Goal: Information Seeking & Learning: Check status

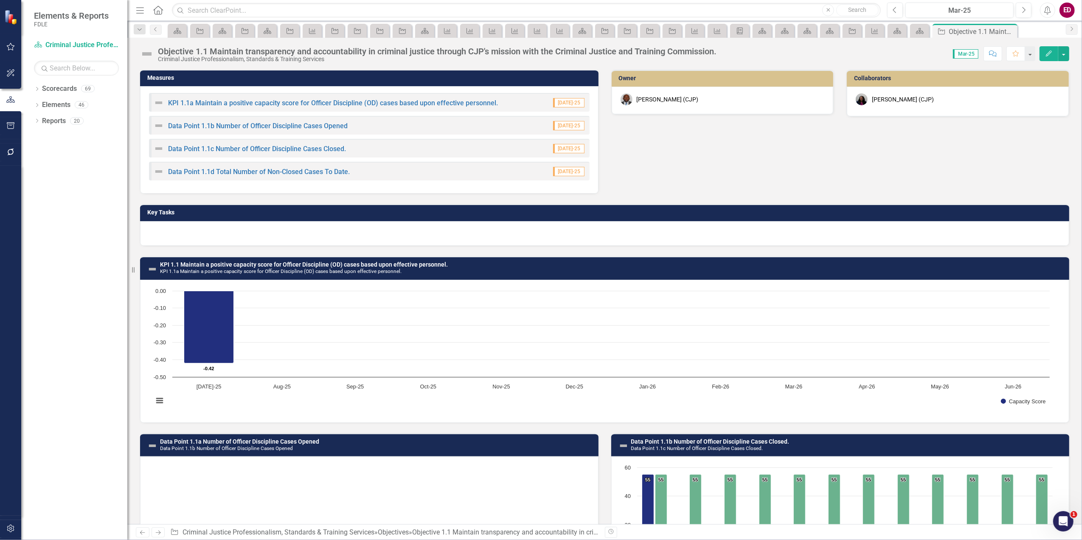
click at [123, 395] on div "Dropdown Scorecards 69 Dropdown FDLE Commissioner's Initiative Team Project Das…" at bounding box center [74, 311] width 106 height 458
click at [36, 101] on div "Dropdown Elements 46" at bounding box center [80, 106] width 93 height 16
click at [36, 104] on icon "Dropdown" at bounding box center [37, 106] width 6 height 5
click at [36, 155] on div "Dropdown Goal Goals 5 GOAL 1. Promote professional conduct and competency in [U…" at bounding box center [80, 154] width 93 height 80
click at [40, 154] on icon "Dropdown" at bounding box center [41, 154] width 6 height 5
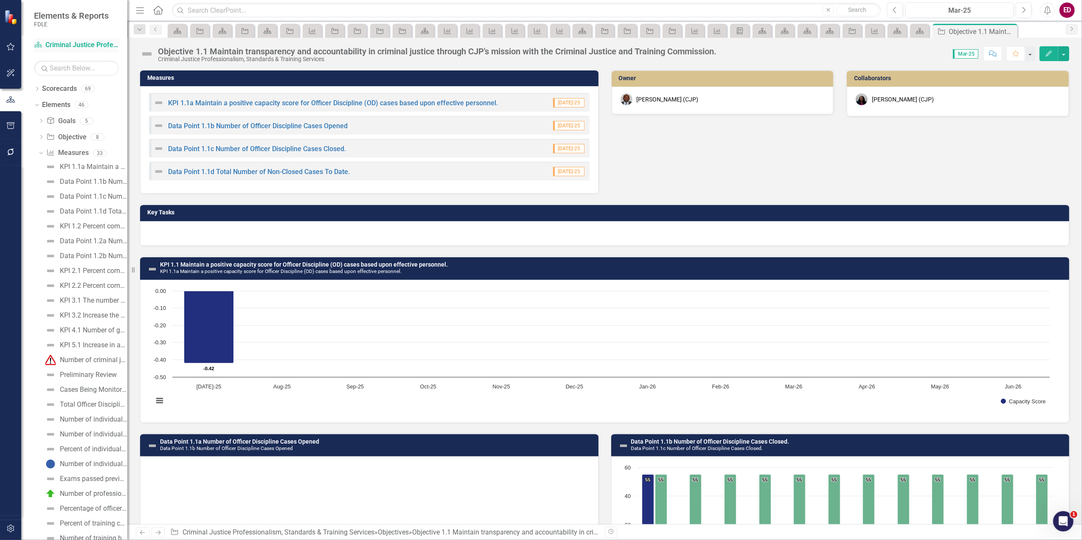
click at [72, 42] on link "Scorecard Criminal Justice Professionalism, Standards & Training Services" at bounding box center [76, 45] width 85 height 10
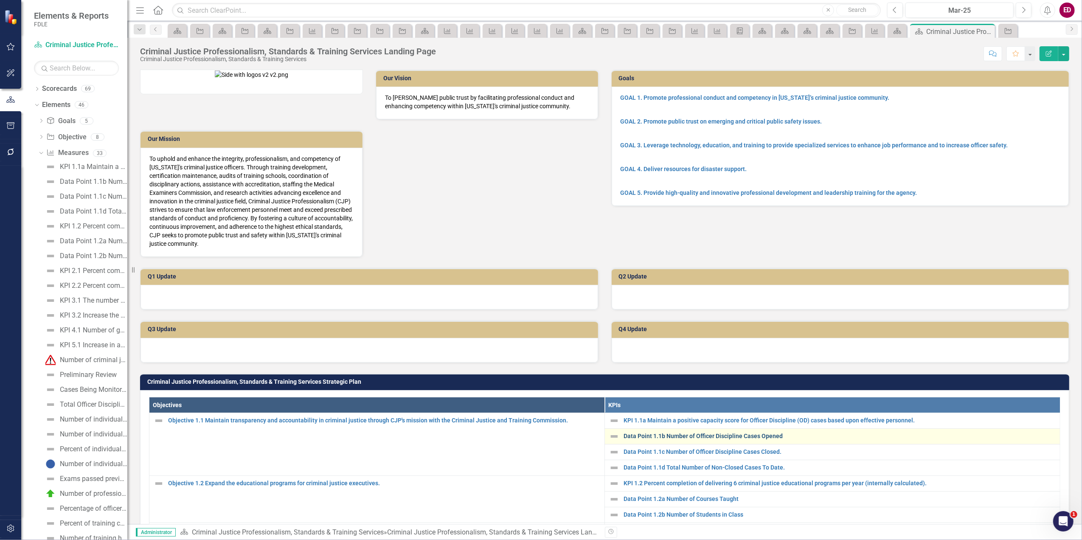
click at [693, 433] on link "Data Point 1.1b Number of Officer Discipline Cases Opened" at bounding box center [839, 436] width 432 height 6
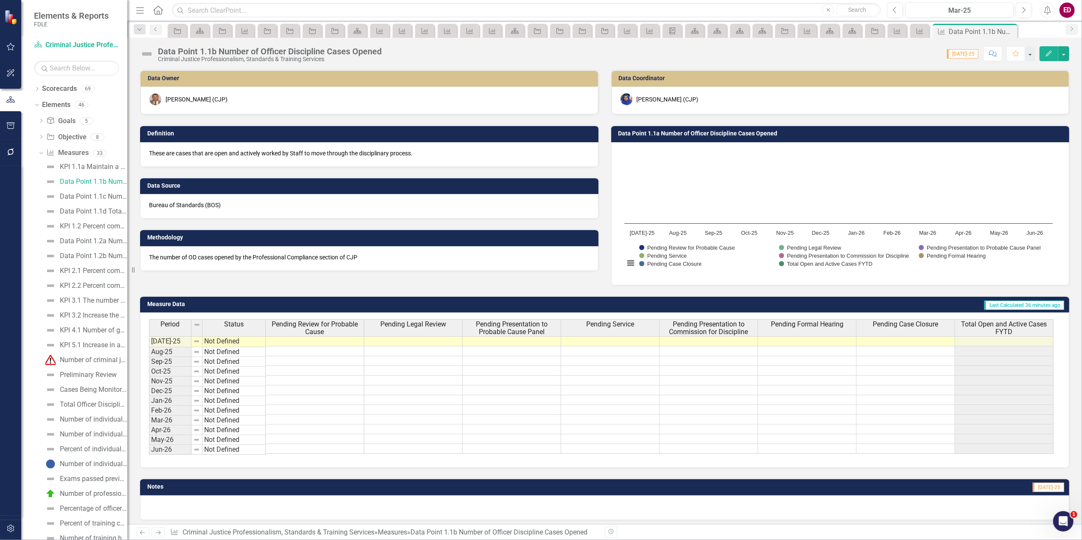
click at [198, 53] on div "Data Point 1.1b Number of Officer Discipline Cases Opened" at bounding box center [270, 51] width 224 height 9
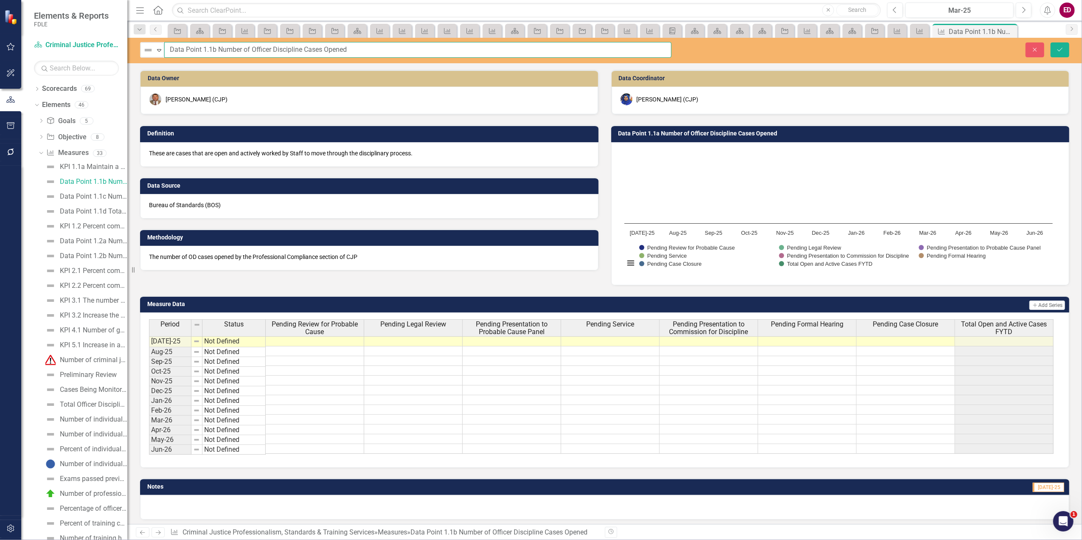
click at [199, 49] on input "Data Point 1.1b Number of Officer Discipline Cases Opened" at bounding box center [417, 50] width 507 height 16
drag, startPoint x: 202, startPoint y: 48, endPoint x: 160, endPoint y: 47, distance: 42.0
click at [160, 47] on div "Not Defined Expand Data Point 1.1b Number of Officer Discipline Cases Opened" at bounding box center [405, 50] width 531 height 16
click at [452, 381] on td at bounding box center [413, 381] width 98 height 10
drag, startPoint x: 204, startPoint y: 48, endPoint x: 250, endPoint y: 41, distance: 47.1
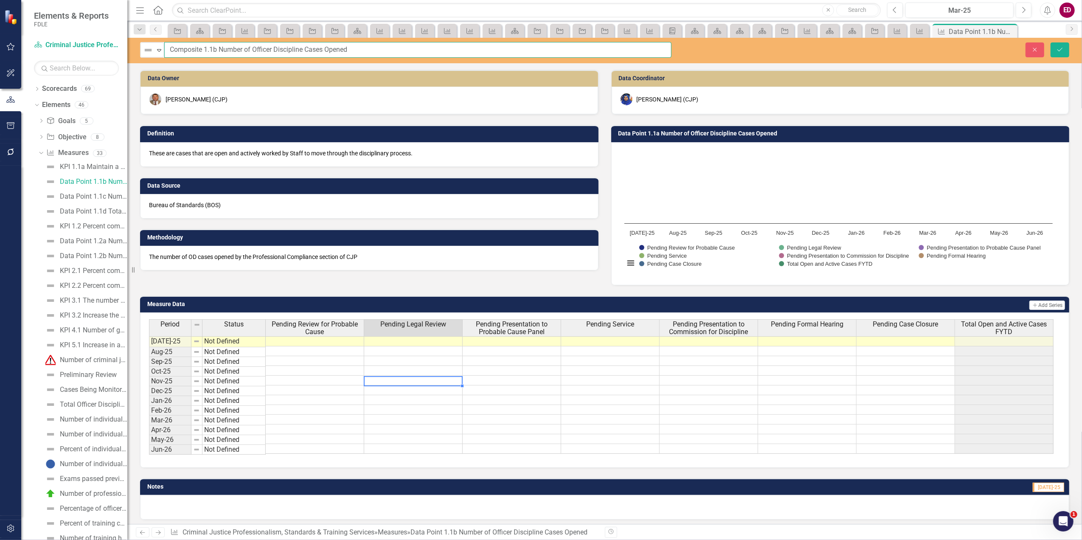
click at [204, 48] on input "Composite 1.1b Number of Officer Discipline Cases Opened" at bounding box center [417, 50] width 507 height 16
type input "Composite Metric 1.1b Number of Officer Discipline Cases Opened"
click at [37, 89] on icon "Dropdown" at bounding box center [37, 89] width 6 height 5
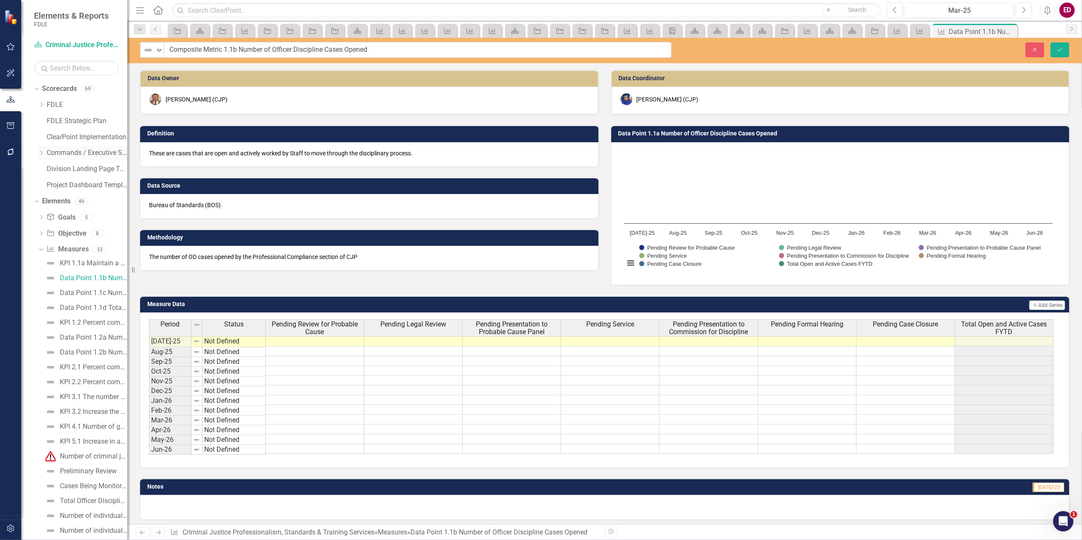
click at [40, 155] on icon "Dropdown" at bounding box center [41, 152] width 6 height 5
click at [50, 214] on div "Dropdown" at bounding box center [50, 217] width 6 height 7
click at [81, 265] on link "Missing Persons & Offender Enforcement" at bounding box center [96, 266] width 64 height 10
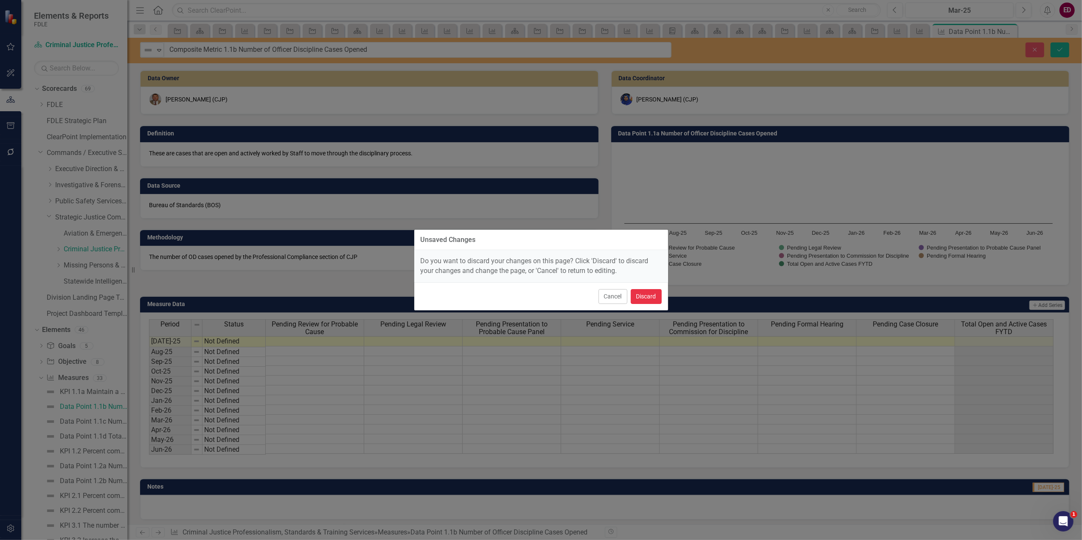
click at [655, 291] on button "Discard" at bounding box center [646, 296] width 31 height 15
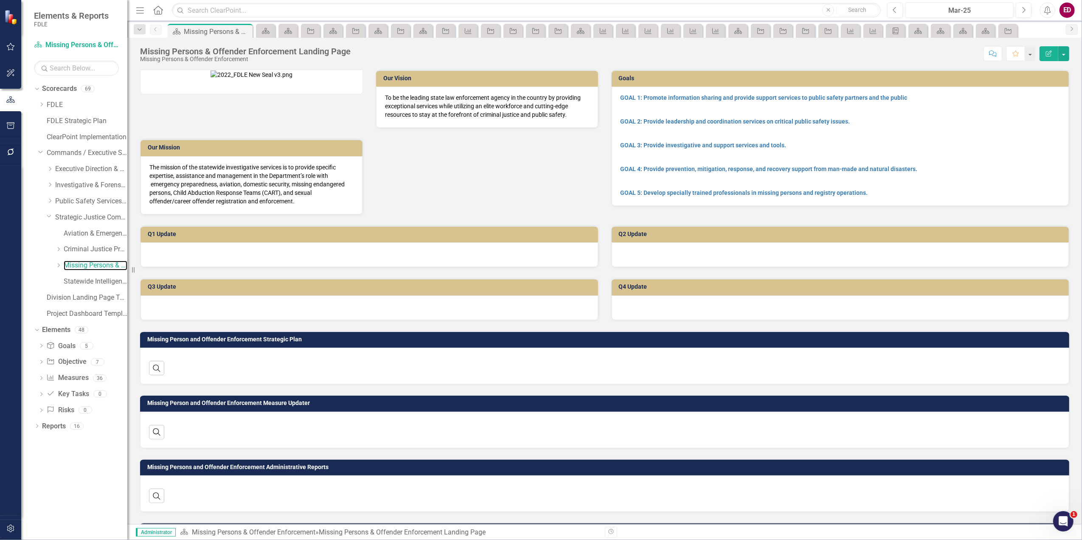
scroll to position [81, 0]
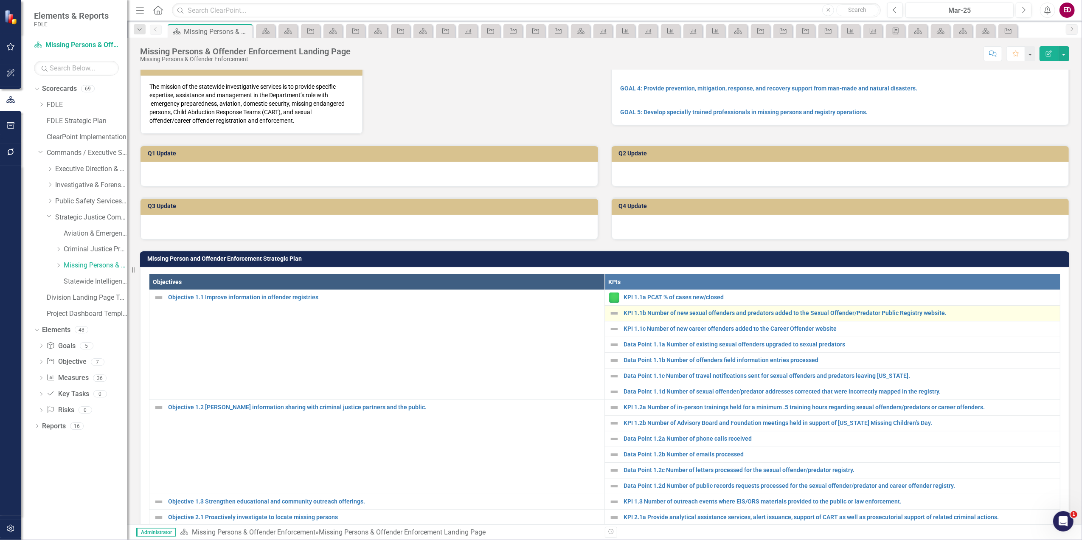
click at [698, 318] on div "KPI 1.1b Number of new sexual offenders and predators added to the Sexual Offen…" at bounding box center [832, 313] width 446 height 10
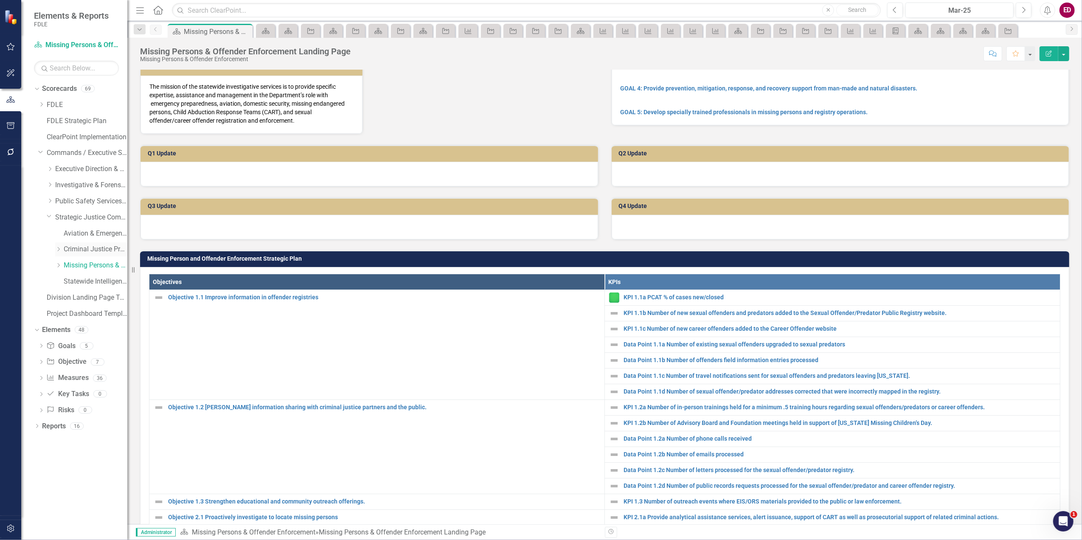
click at [111, 248] on link "Criminal Justice Professionalism, Standards & Training Services" at bounding box center [96, 249] width 64 height 10
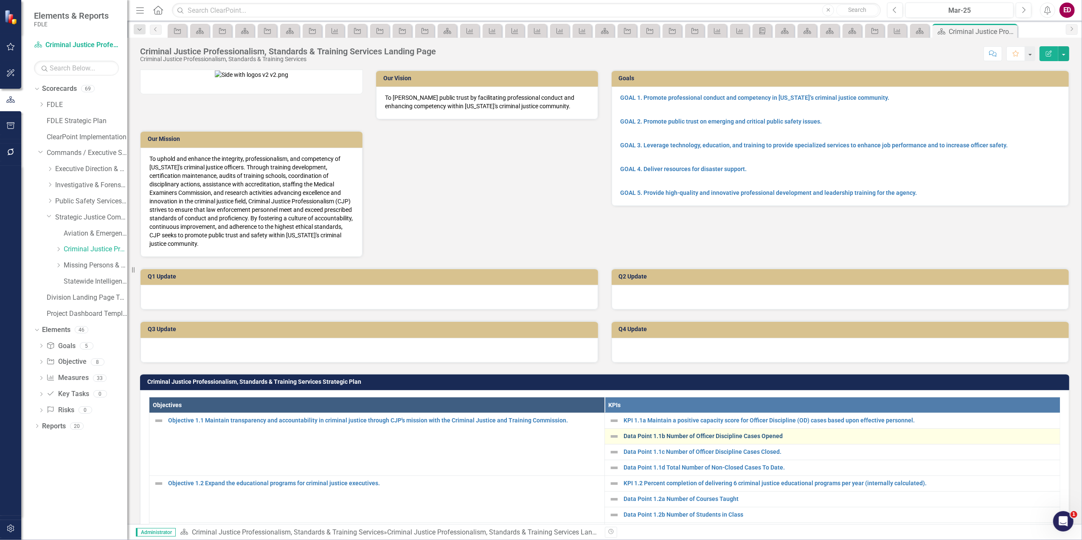
click at [734, 433] on link "Data Point 1.1b Number of Officer Discipline Cases Opened" at bounding box center [839, 436] width 432 height 6
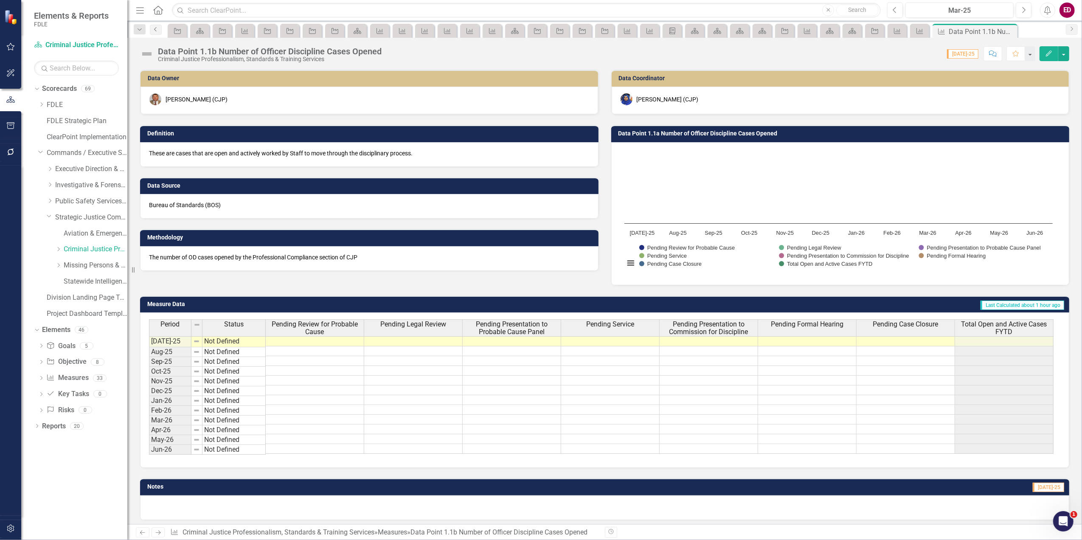
click at [153, 29] on icon "Previous" at bounding box center [155, 29] width 7 height 5
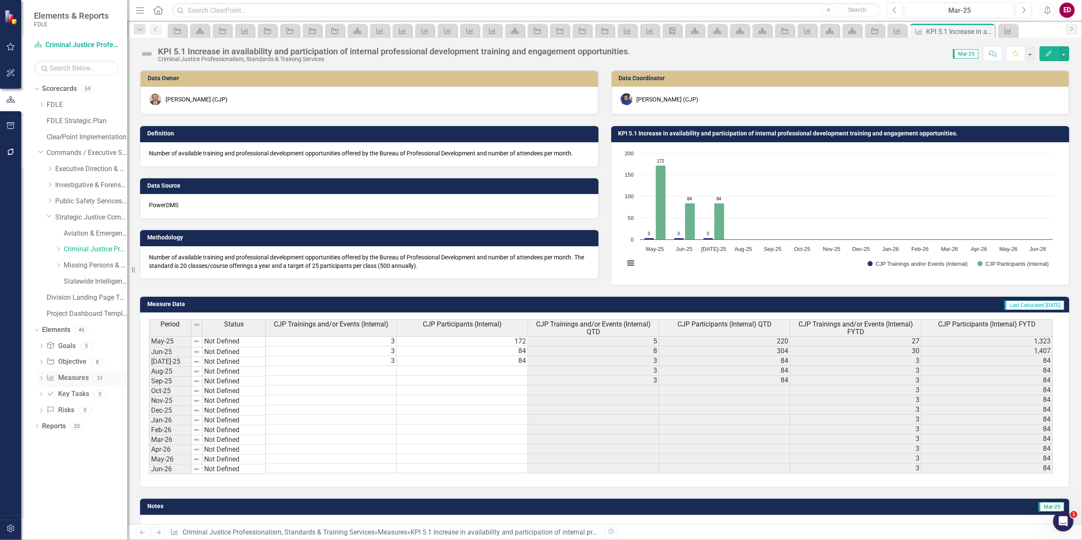
click at [41, 377] on icon "Dropdown" at bounding box center [41, 378] width 6 height 5
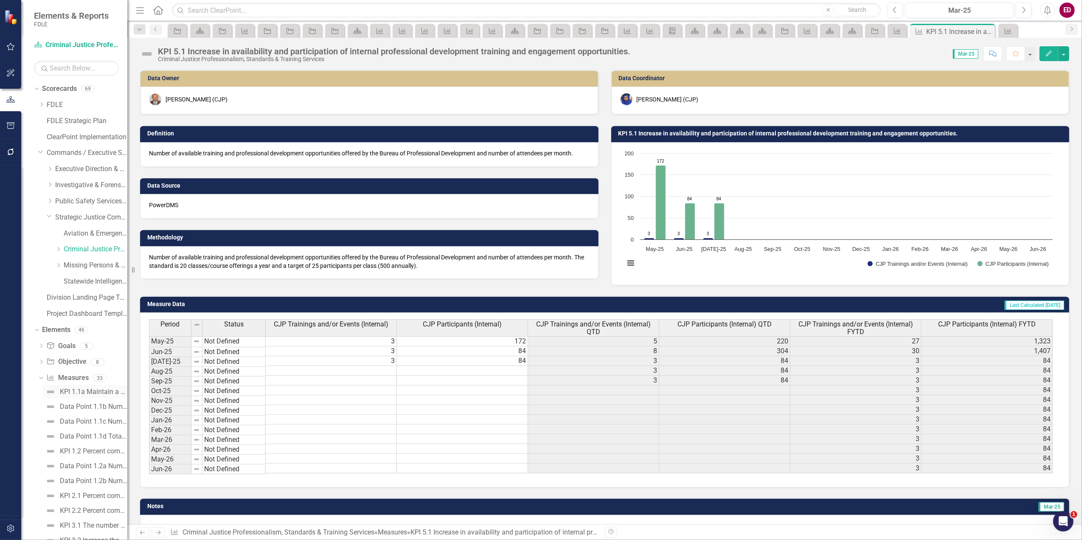
click at [60, 391] on div "KPI 1.1a Maintain a positive capacity score for Officer Discipline (OD) cases b…" at bounding box center [93, 392] width 67 height 8
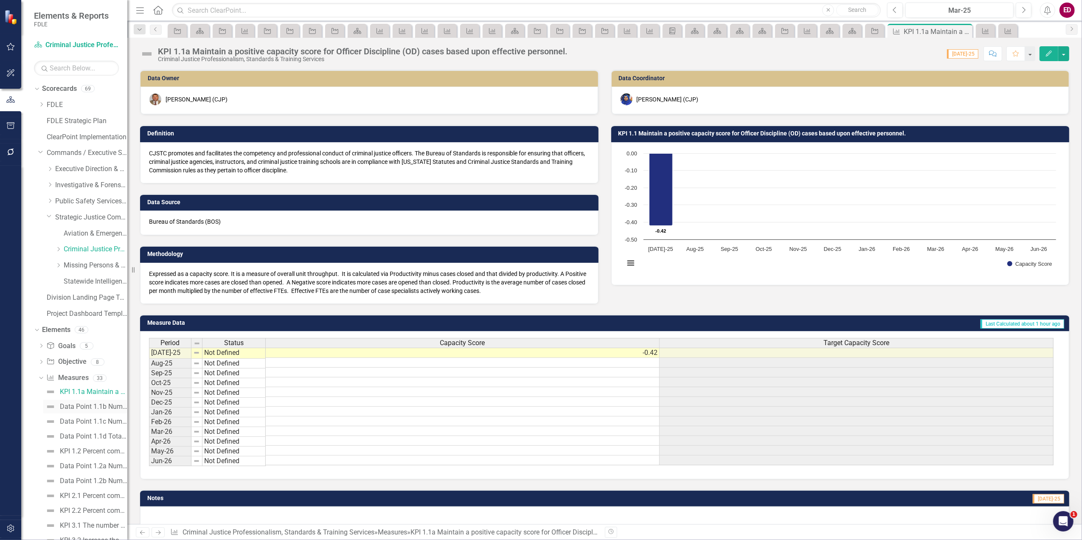
click at [82, 407] on div "Data Point 1.1b Number of Officer Discipline Cases Opened" at bounding box center [93, 407] width 67 height 8
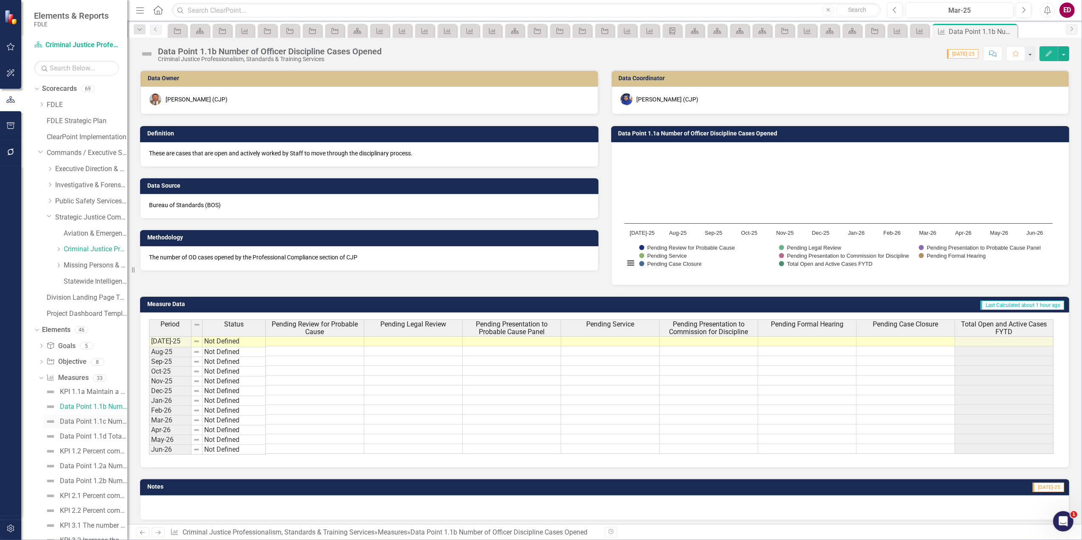
click at [113, 423] on div "Data Point 1.1c Number of Officer Discipline Cases Closed." at bounding box center [93, 422] width 67 height 8
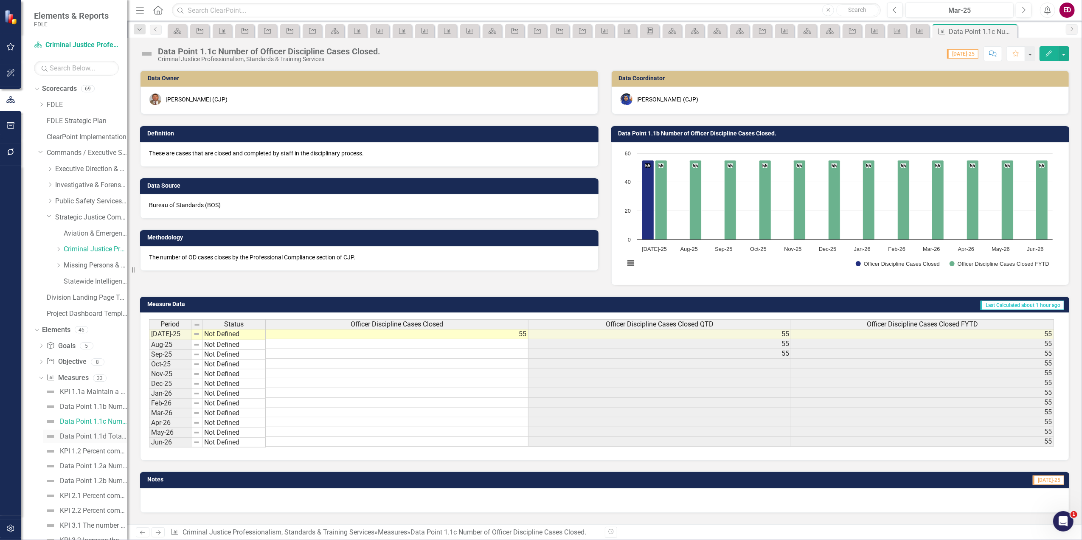
click at [118, 430] on link "Data Point 1.1d Total Number of Non-Closed Cases To Date." at bounding box center [85, 437] width 84 height 14
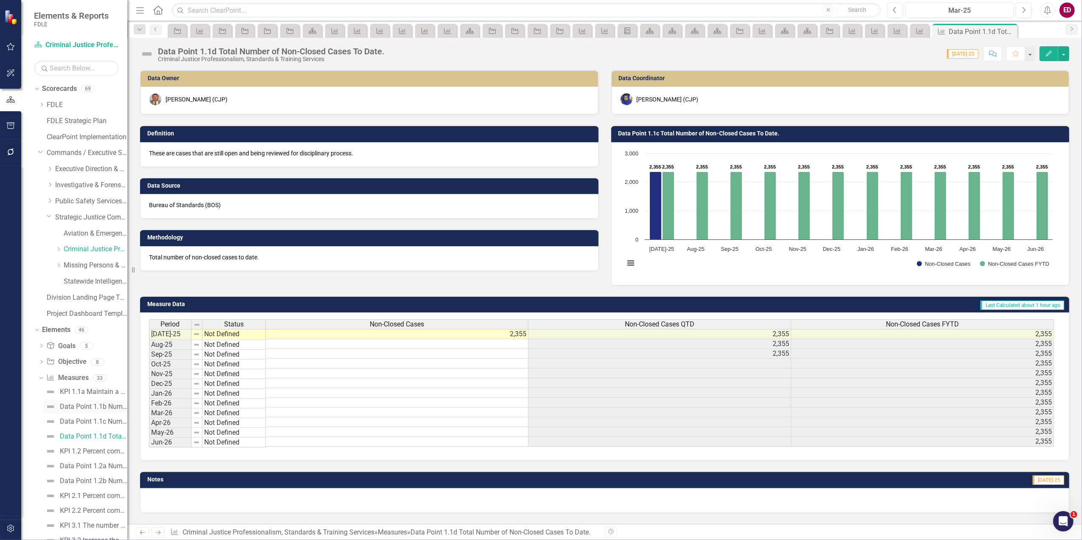
click at [114, 401] on link "Data Point 1.1b Number of Officer Discipline Cases Opened" at bounding box center [85, 407] width 84 height 14
